Goal: Navigation & Orientation: Find specific page/section

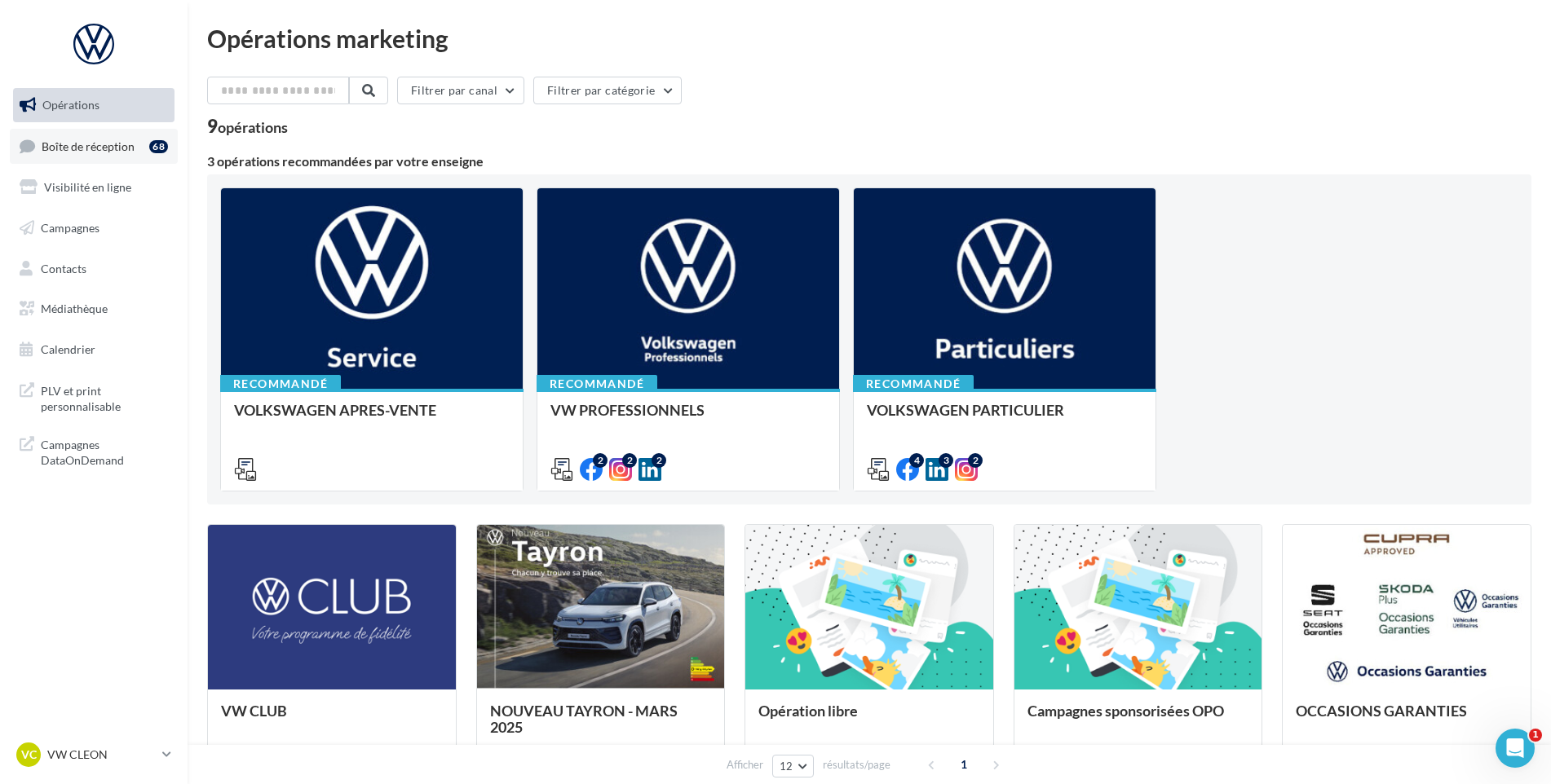
click at [134, 146] on link "Boîte de réception 68" at bounding box center [94, 146] width 168 height 35
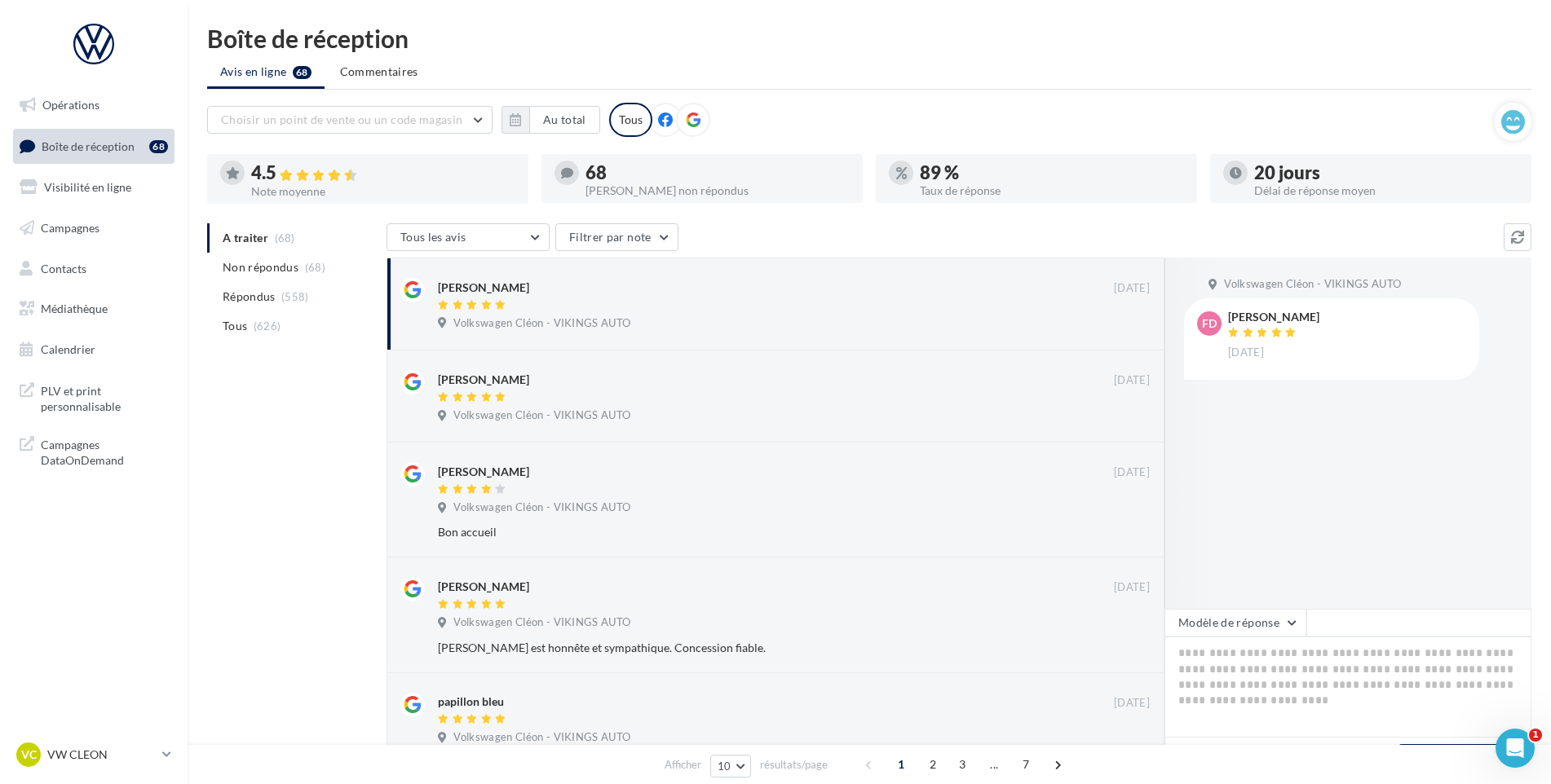
drag, startPoint x: 125, startPoint y: 754, endPoint x: 131, endPoint y: 736, distance: 19.0
click at [126, 754] on p "VW CLEON" at bounding box center [101, 754] width 109 height 16
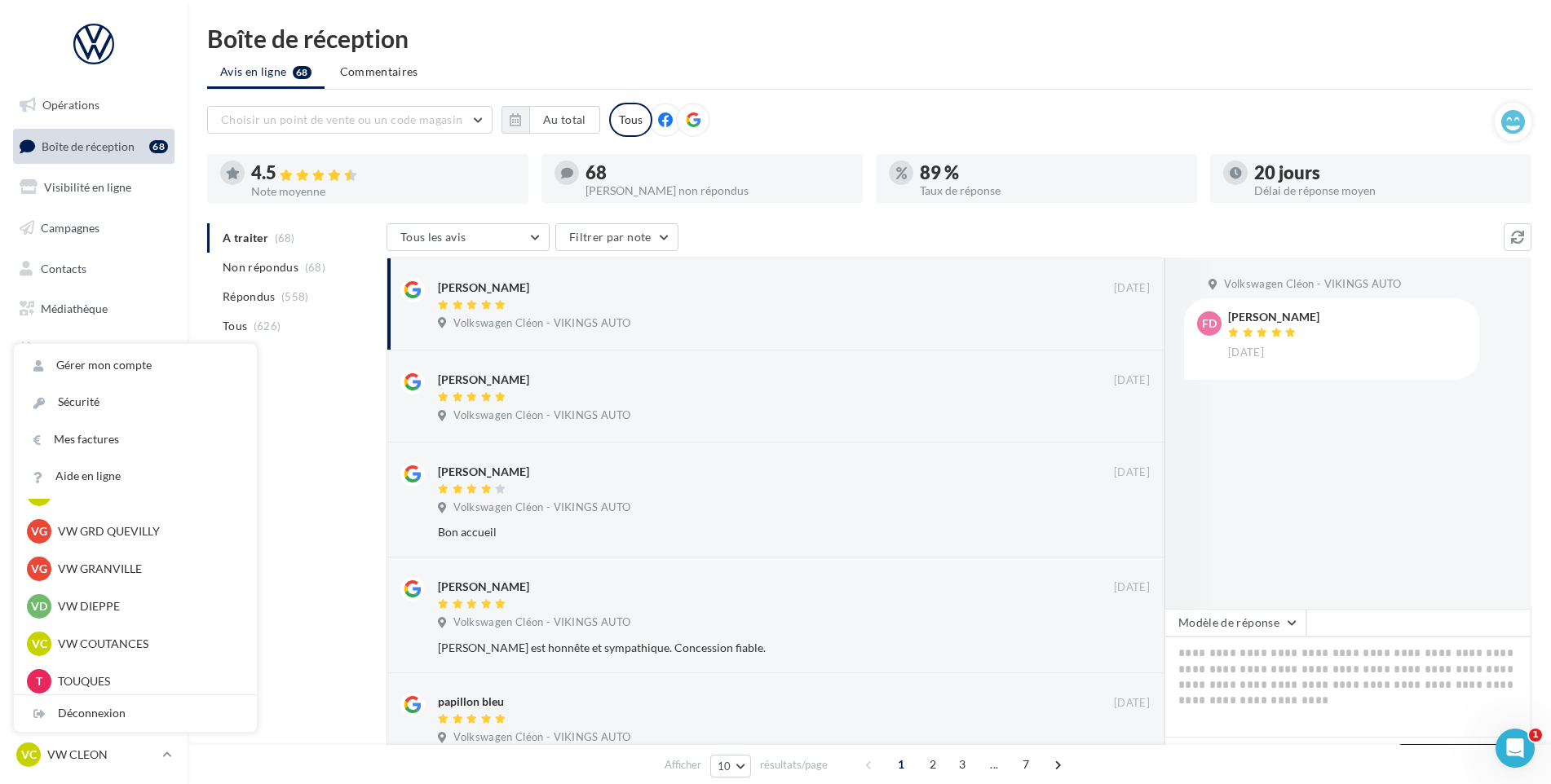
scroll to position [489, 0]
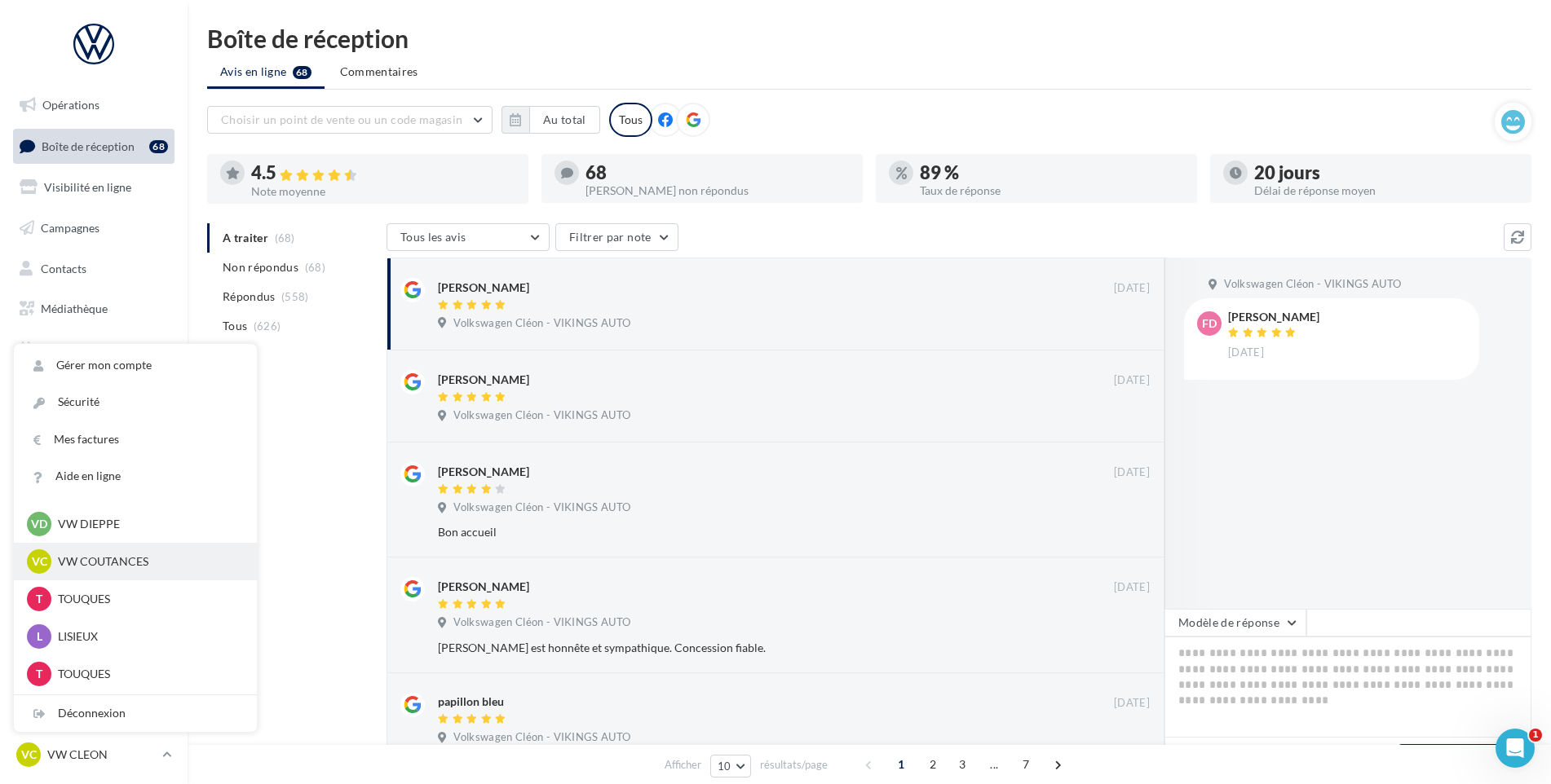
click at [158, 561] on p "VW COUTANCES" at bounding box center [148, 562] width 180 height 16
